Goal: Information Seeking & Learning: Learn about a topic

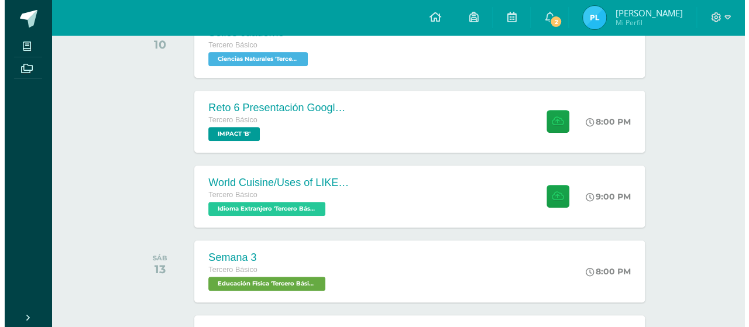
scroll to position [234, 0]
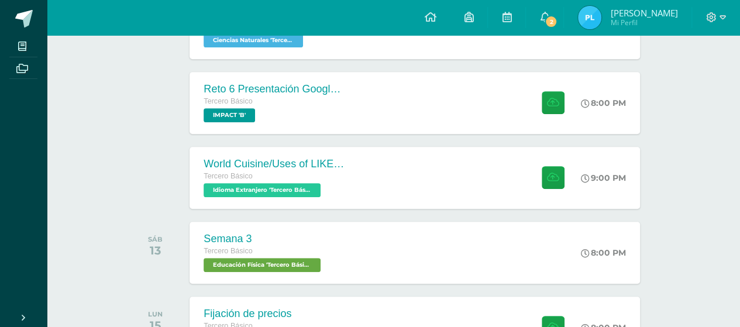
click at [455, 168] on div "World Cuisine/Uses of LIKE week 5 Tercero Básico Idioma Extranjero 'Tercero Bás…" at bounding box center [415, 178] width 450 height 62
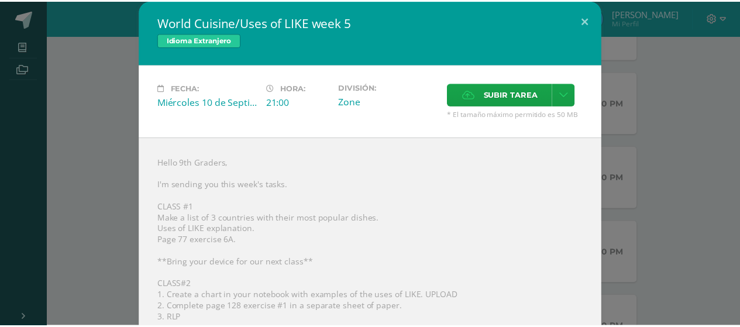
scroll to position [59, 0]
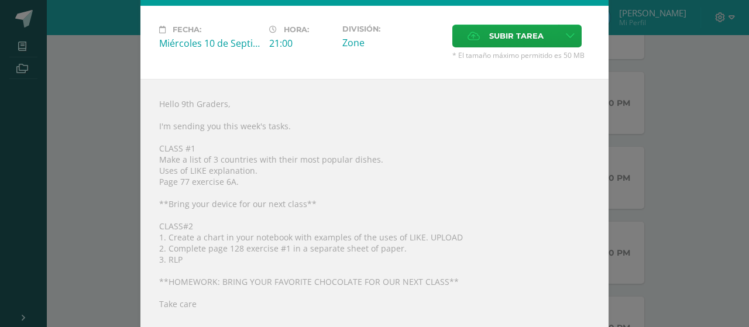
click at [643, 201] on div "World Cuisine/Uses of LIKE week 5 Idioma Extranjero Fecha: Miércoles 10 de Sept…" at bounding box center [375, 169] width 740 height 456
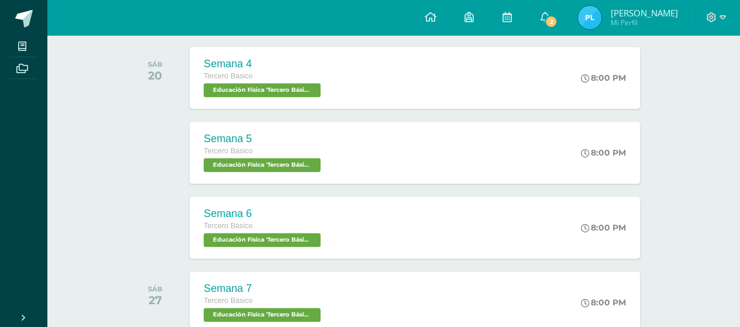
scroll to position [644, 0]
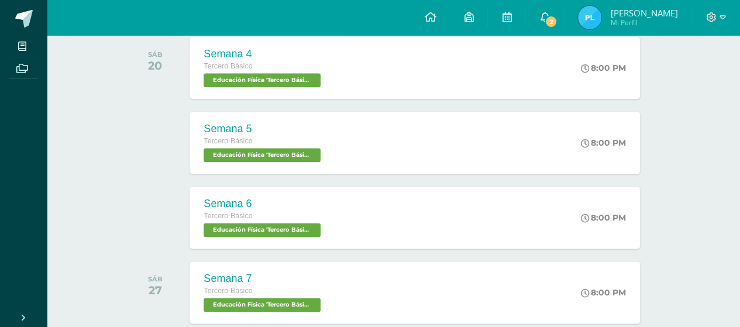
click at [549, 23] on span at bounding box center [544, 17] width 9 height 13
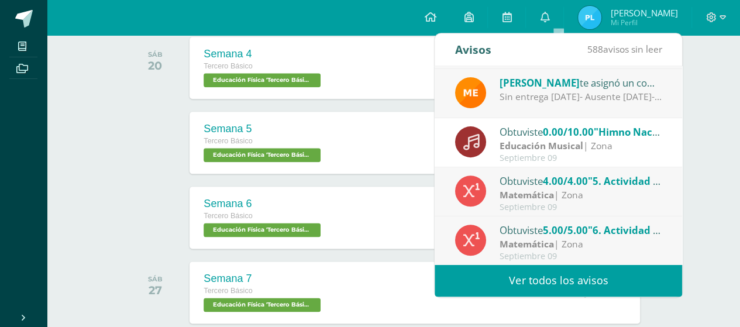
scroll to position [194, 0]
click at [642, 91] on div "Sin entrega [DATE]- Ausente [DATE]- Sin entrega [DATE]-" at bounding box center [581, 96] width 163 height 13
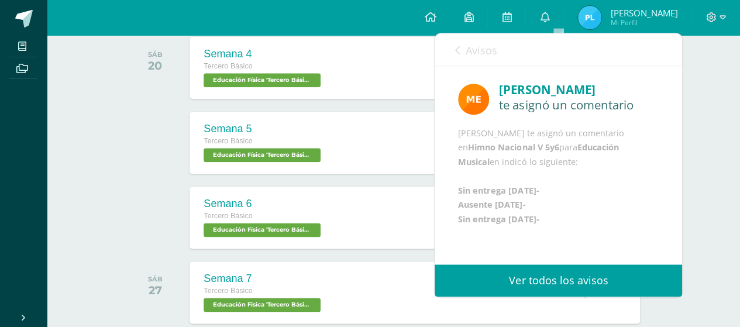
scroll to position [702, 0]
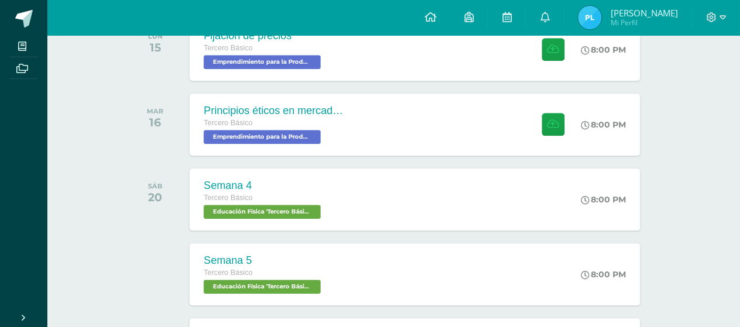
scroll to position [351, 0]
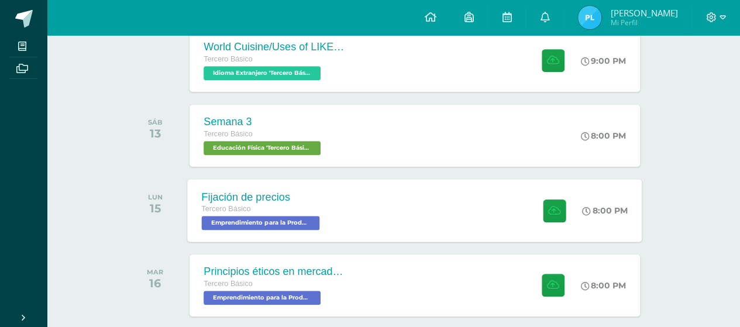
click at [377, 205] on div "Fijación de precios Tercero Básico Emprendimiento para la Productividad 'Tercer…" at bounding box center [415, 210] width 455 height 63
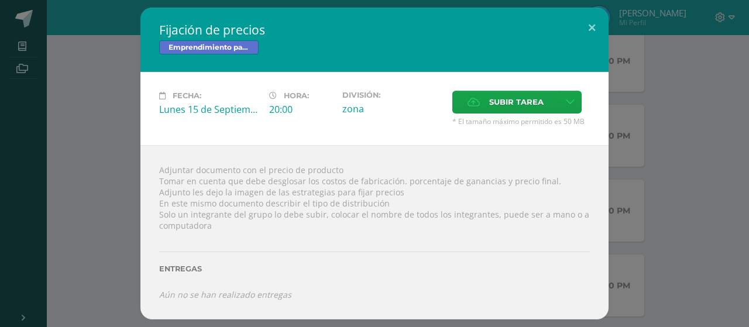
click at [318, 185] on div "Adjuntar documento con el precio de producto Tomar en cuenta que debe desglosar…" at bounding box center [374, 232] width 468 height 174
click at [280, 220] on div "Adjuntar documento con el precio de producto Tomar en cuenta que debe desglosar…" at bounding box center [374, 232] width 468 height 174
click at [290, 232] on div at bounding box center [374, 235] width 431 height 9
click at [744, 240] on div "Fijación de precios Emprendimiento para la Productividad Fecha: [DATE] Hora: 20…" at bounding box center [374, 163] width 749 height 327
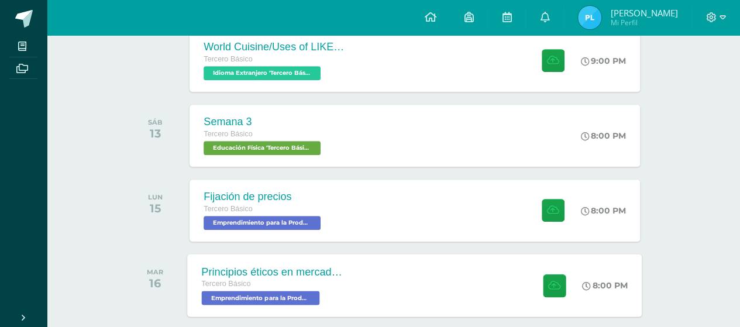
click at [388, 292] on div "Principios éticos en mercadotecnia y publicidad Tercero Básico Emprendimiento p…" at bounding box center [415, 285] width 455 height 63
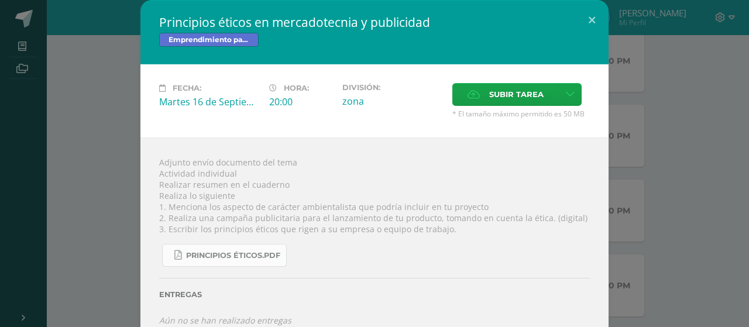
click at [249, 251] on span "Principios éticos.pdf" at bounding box center [233, 255] width 94 height 9
click at [713, 115] on div "Principios éticos en mercadotecnia y publicidad Emprendimiento para la Producti…" at bounding box center [375, 172] width 740 height 345
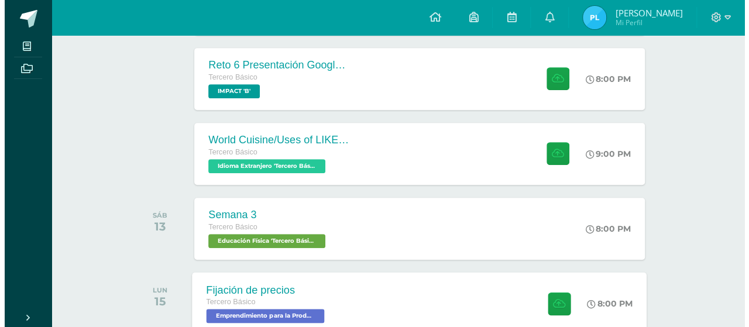
scroll to position [176, 0]
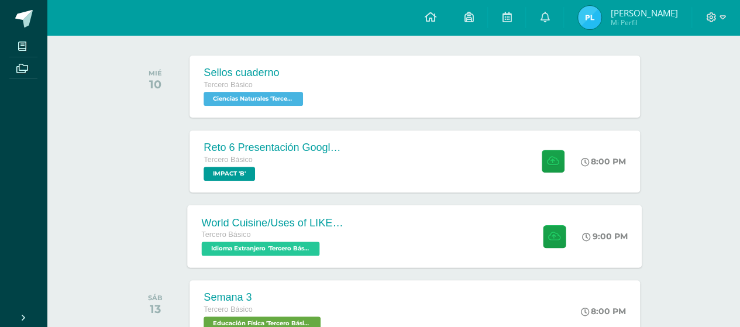
click at [345, 225] on div "World Cuisine/Uses of LIKE week 5 Tercero Básico Idioma Extranjero 'Tercero Bás…" at bounding box center [273, 236] width 170 height 63
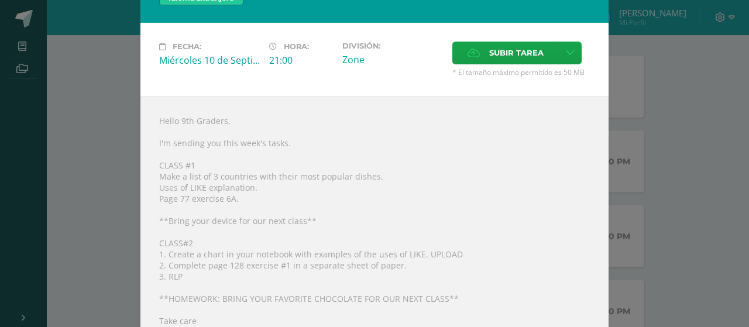
scroll to position [59, 0]
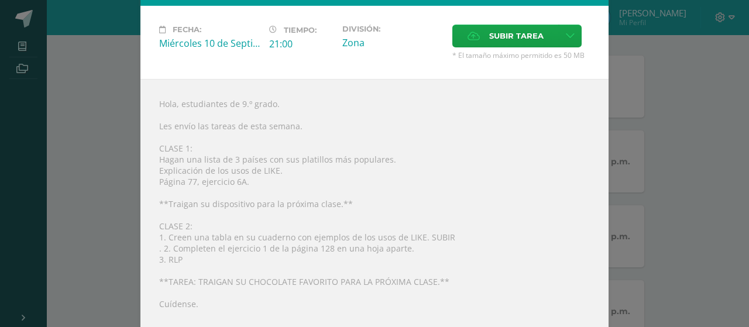
click at [274, 192] on div "Hola, estudiantes de 9.º grado. Les envío las tareas de esta semana. CLASE 1: H…" at bounding box center [374, 238] width 468 height 318
drag, startPoint x: 197, startPoint y: 199, endPoint x: 411, endPoint y: 202, distance: 214.8
click at [411, 202] on div "Hola, estudiantes de 9.º grado. Les envío las tareas de esta semana. CLASE 1: H…" at bounding box center [374, 238] width 468 height 318
click at [407, 205] on div "Hola, estudiantes de 9.º grado. Les envío las tareas de esta semana. CLASE 1: H…" at bounding box center [374, 238] width 468 height 318
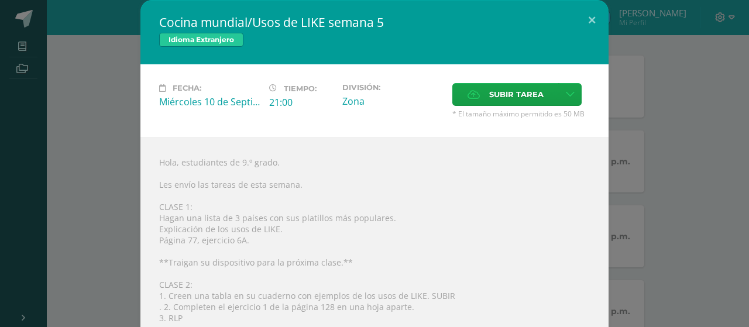
scroll to position [123, 0]
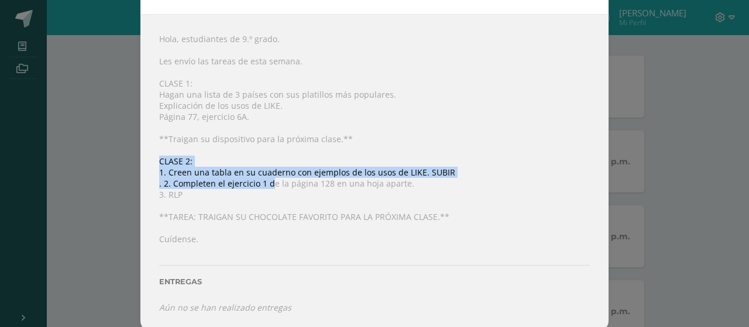
drag, startPoint x: 121, startPoint y: 159, endPoint x: 266, endPoint y: 184, distance: 147.4
click at [266, 184] on div "Cocina mundial/Usos de LIKE semana 5 Idioma Extranjero Fecha: [DATE] Tiempo: 21…" at bounding box center [375, 105] width 740 height 456
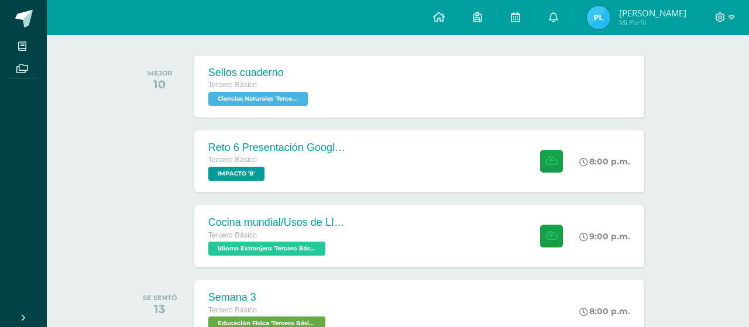
click at [279, 184] on div "Hola, estudiantes de 9.º grado. Les envío las tareas de esta semana. CLASE 1: H…" at bounding box center [374, 166] width 421 height 287
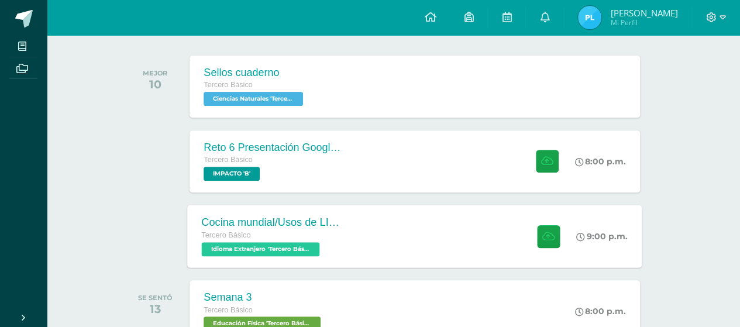
click at [271, 242] on span "Idioma Extranjero 'Tercero Básico B'" at bounding box center [261, 249] width 118 height 14
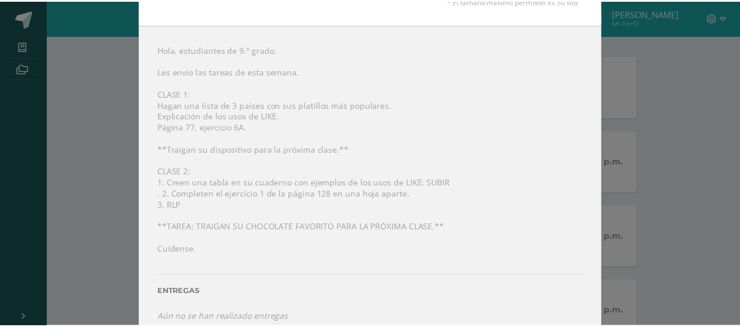
scroll to position [117, 0]
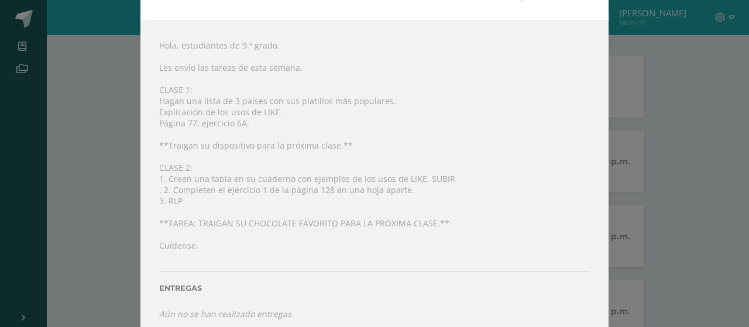
click at [77, 107] on div "Cocina mundial/Usos de LIKE semana 5 Idioma Extranjero Fecha: [DATE] Tiempo: 21…" at bounding box center [375, 111] width 740 height 456
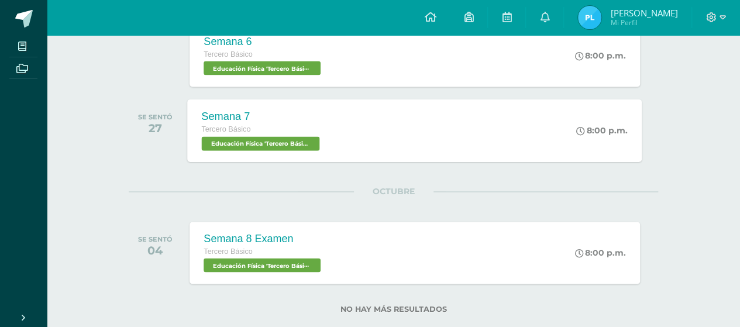
scroll to position [829, 0]
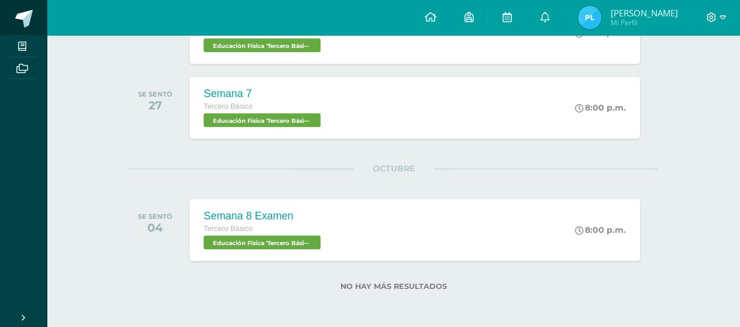
click at [28, 9] on link at bounding box center [23, 17] width 47 height 35
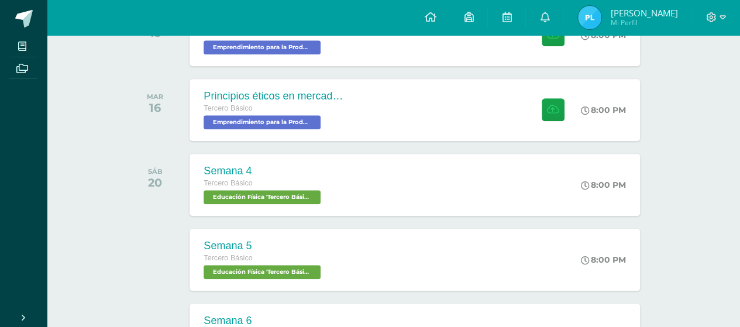
scroll to position [296, 0]
